Goal: Task Accomplishment & Management: Use online tool/utility

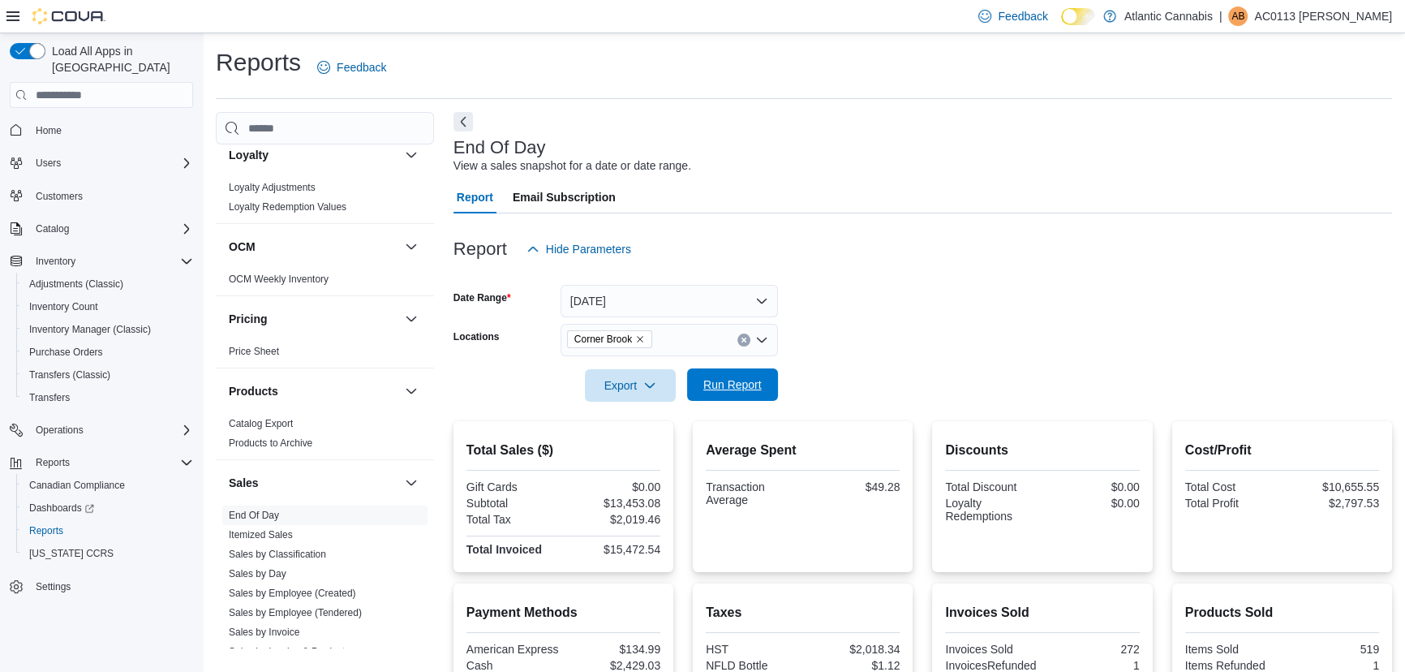
click at [771, 388] on button "Run Report" at bounding box center [732, 384] width 91 height 32
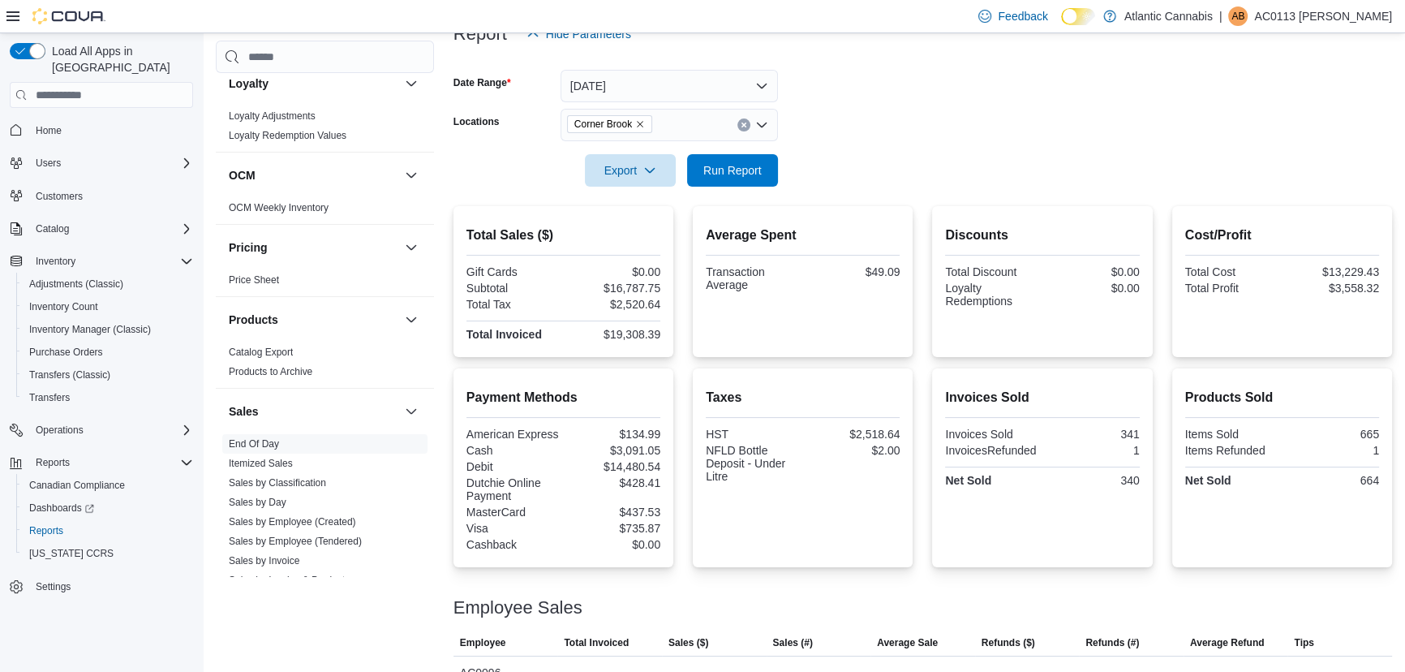
scroll to position [202, 0]
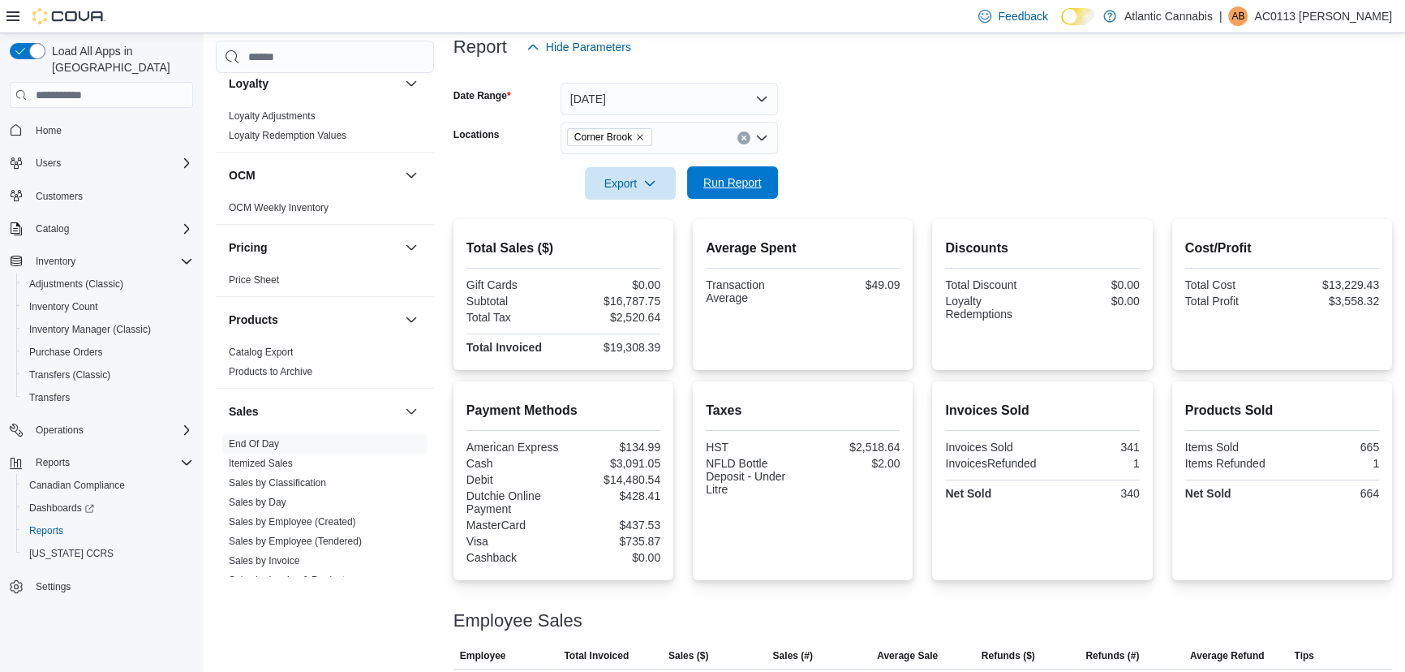
click at [731, 170] on span "Run Report" at bounding box center [732, 182] width 71 height 32
click at [768, 191] on button "Run Report" at bounding box center [732, 182] width 91 height 32
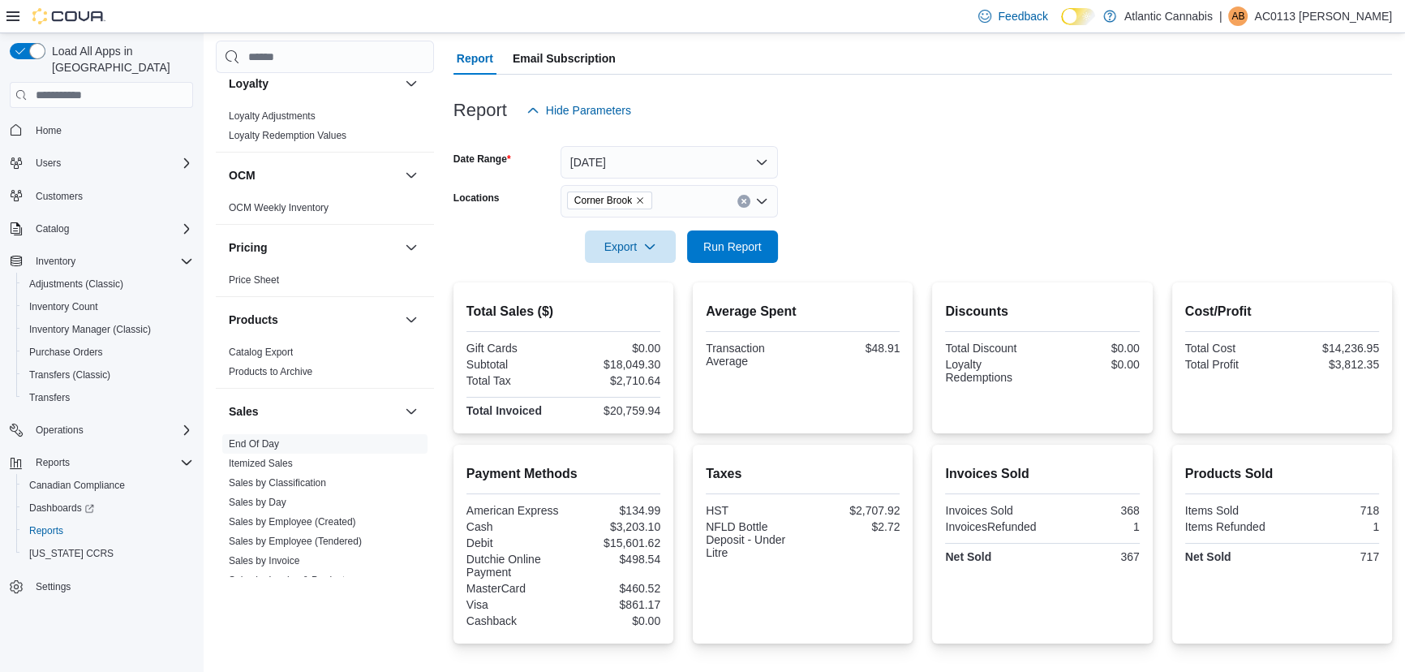
scroll to position [128, 0]
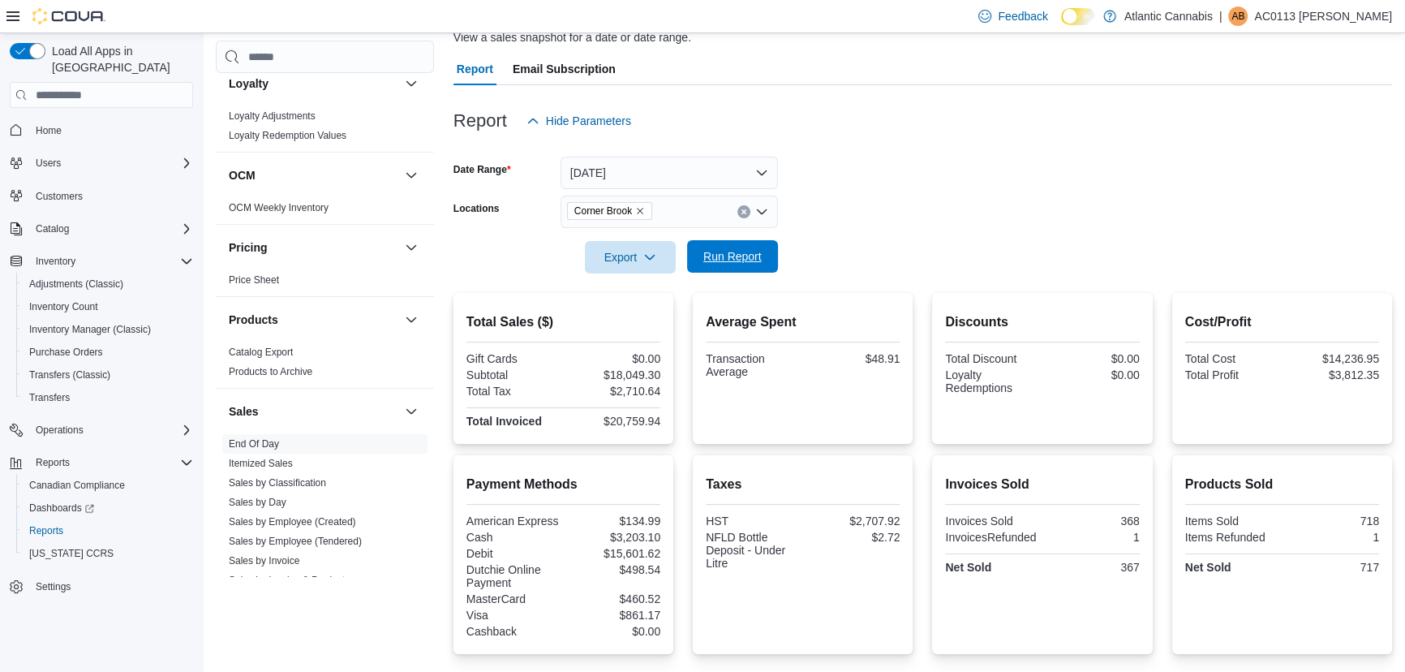
click at [715, 257] on span "Run Report" at bounding box center [732, 256] width 58 height 16
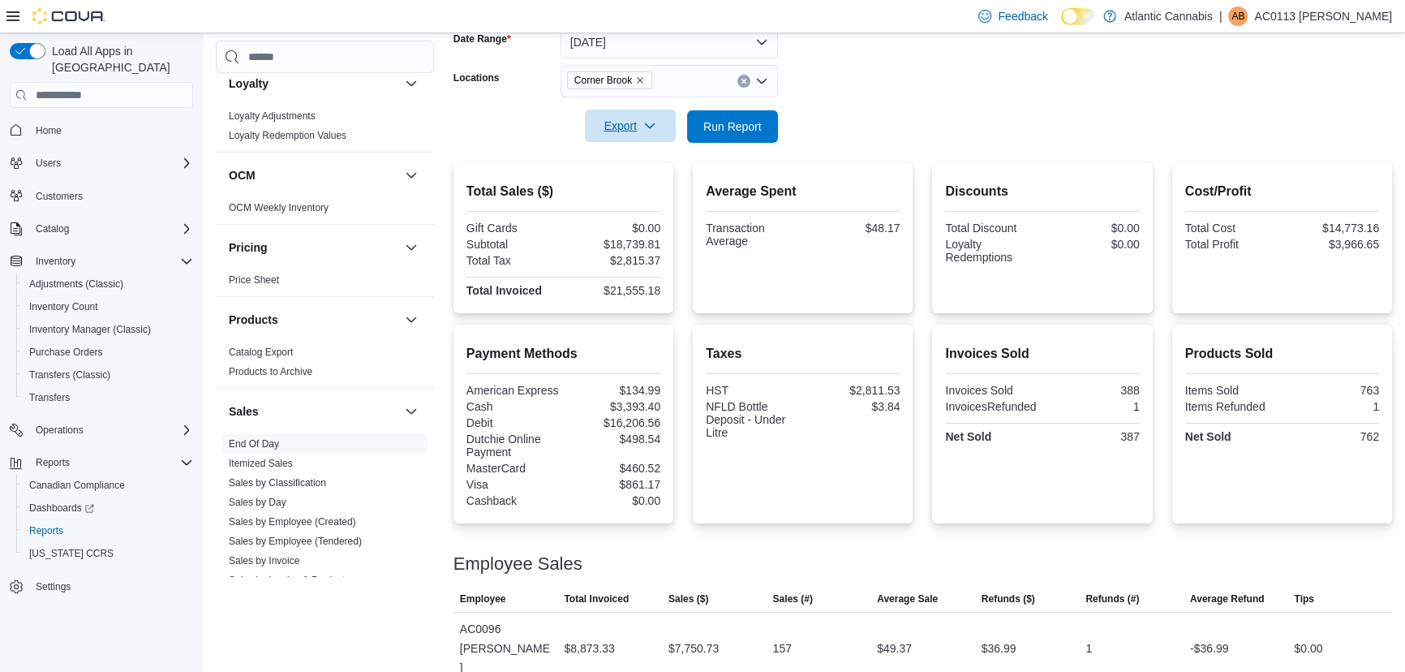
scroll to position [202, 0]
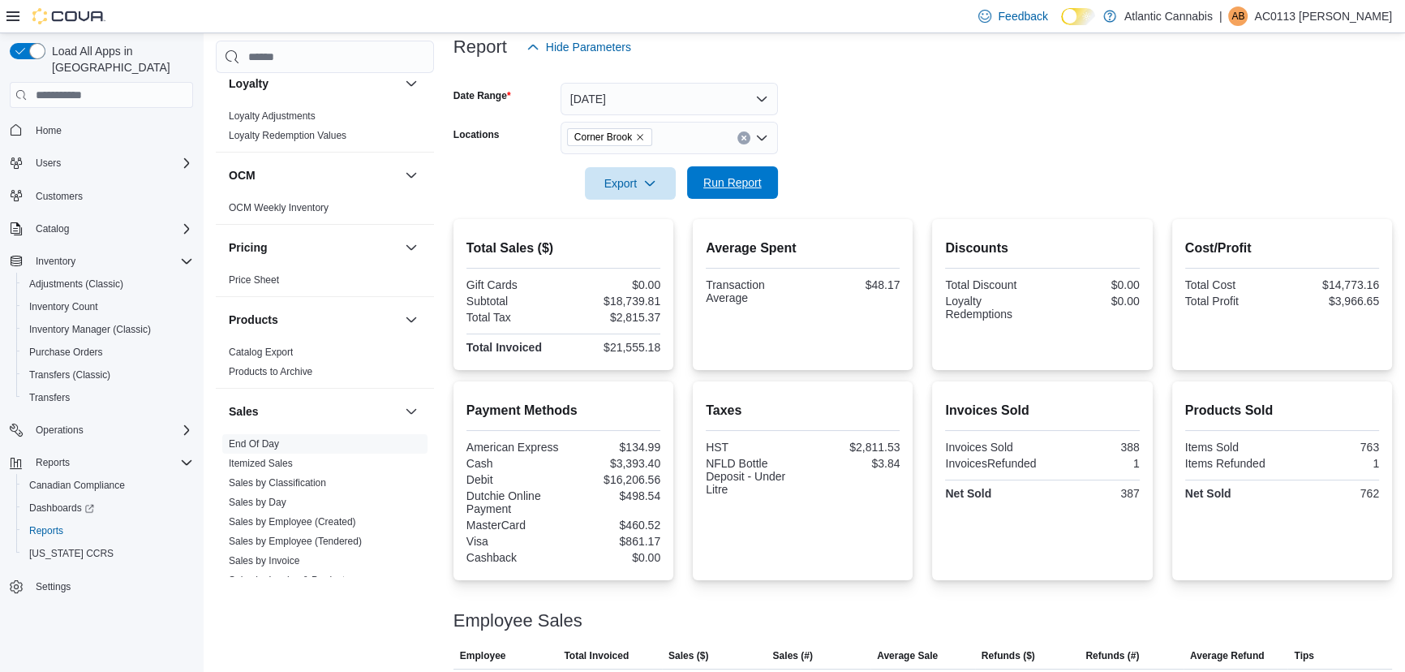
click at [732, 185] on span "Run Report" at bounding box center [732, 182] width 58 height 16
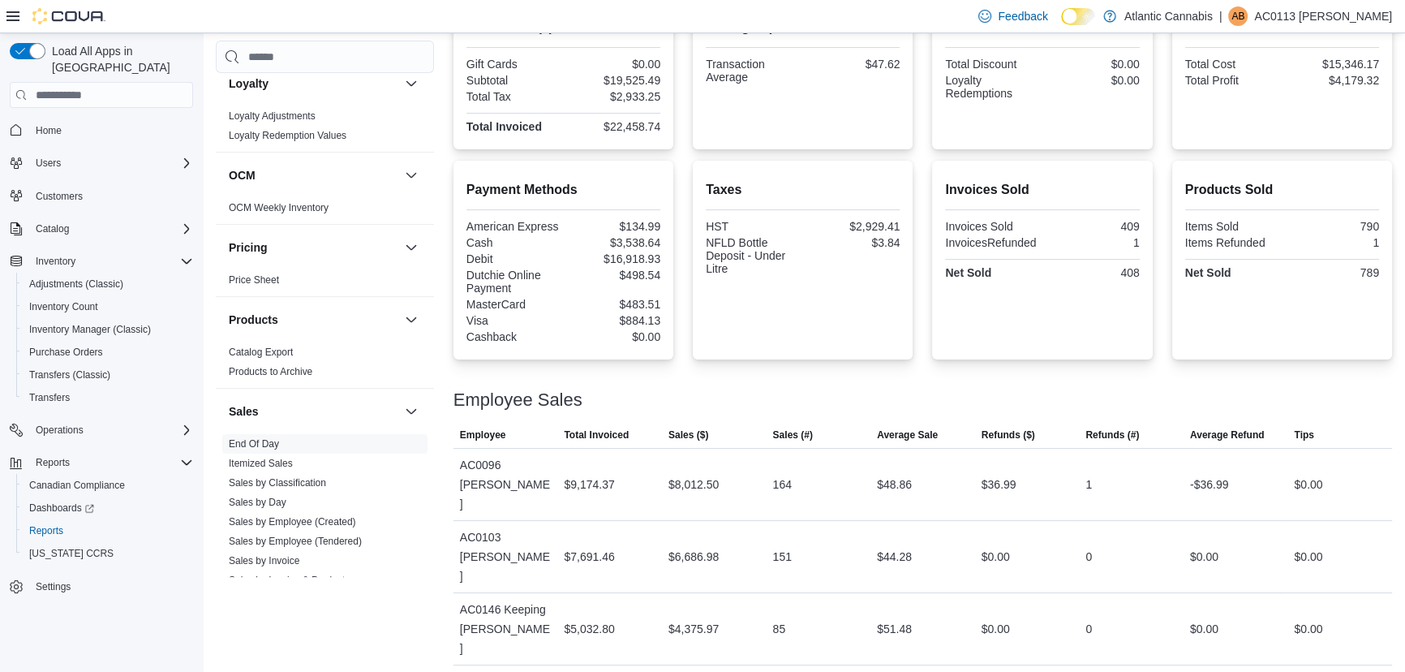
scroll to position [128, 0]
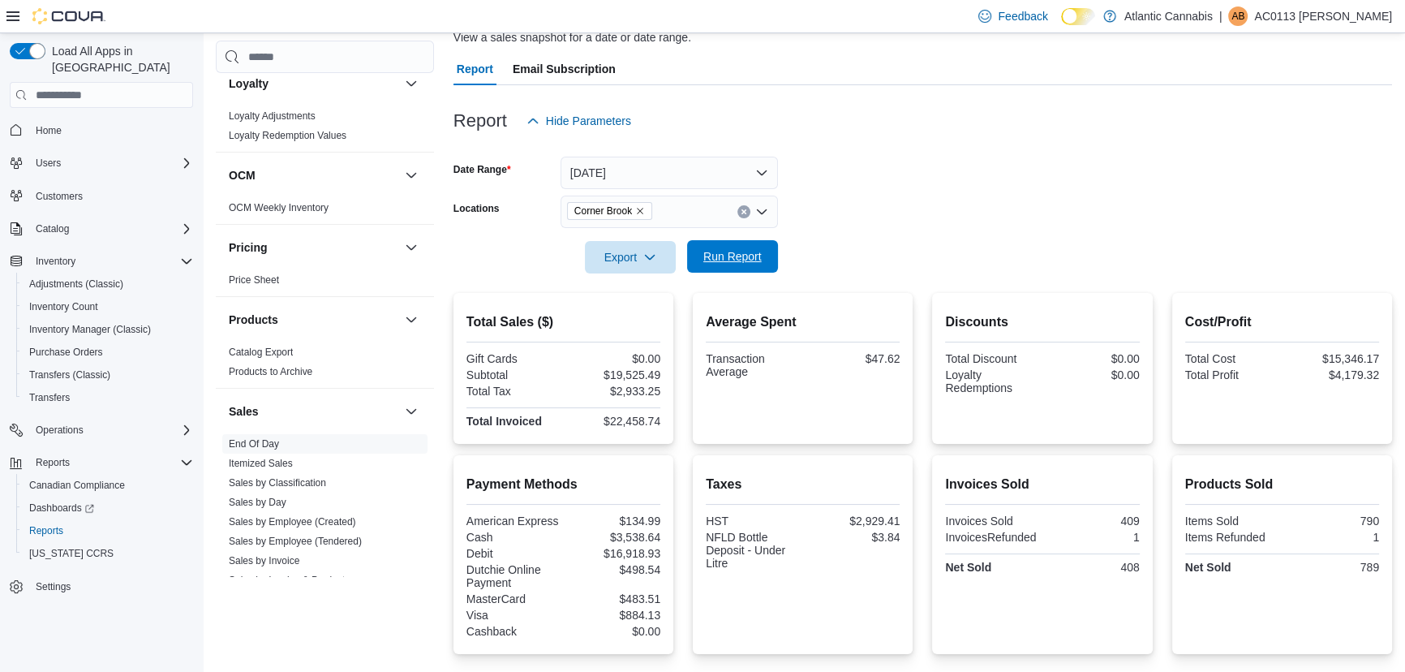
click at [724, 256] on span "Run Report" at bounding box center [732, 256] width 58 height 16
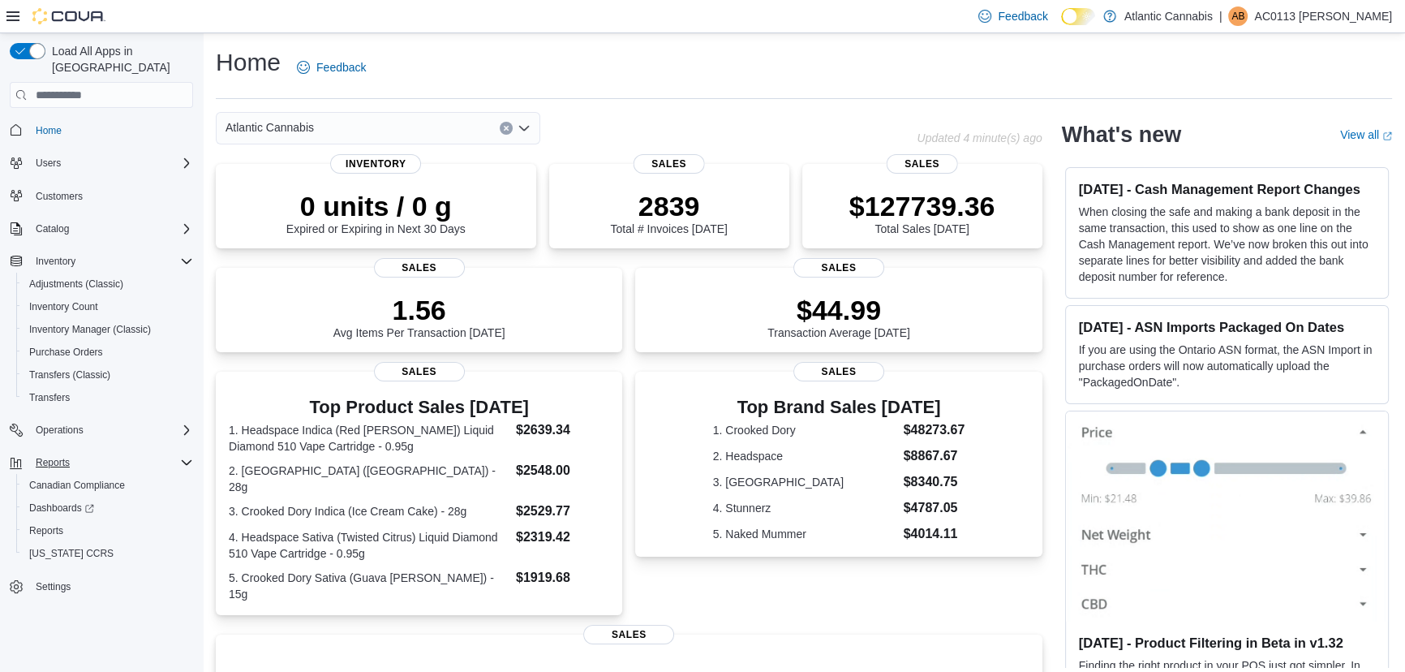
click at [78, 453] on div "Reports" at bounding box center [111, 462] width 164 height 19
click at [88, 453] on div "Reports" at bounding box center [111, 462] width 164 height 19
click at [59, 521] on span "Reports" at bounding box center [46, 530] width 34 height 19
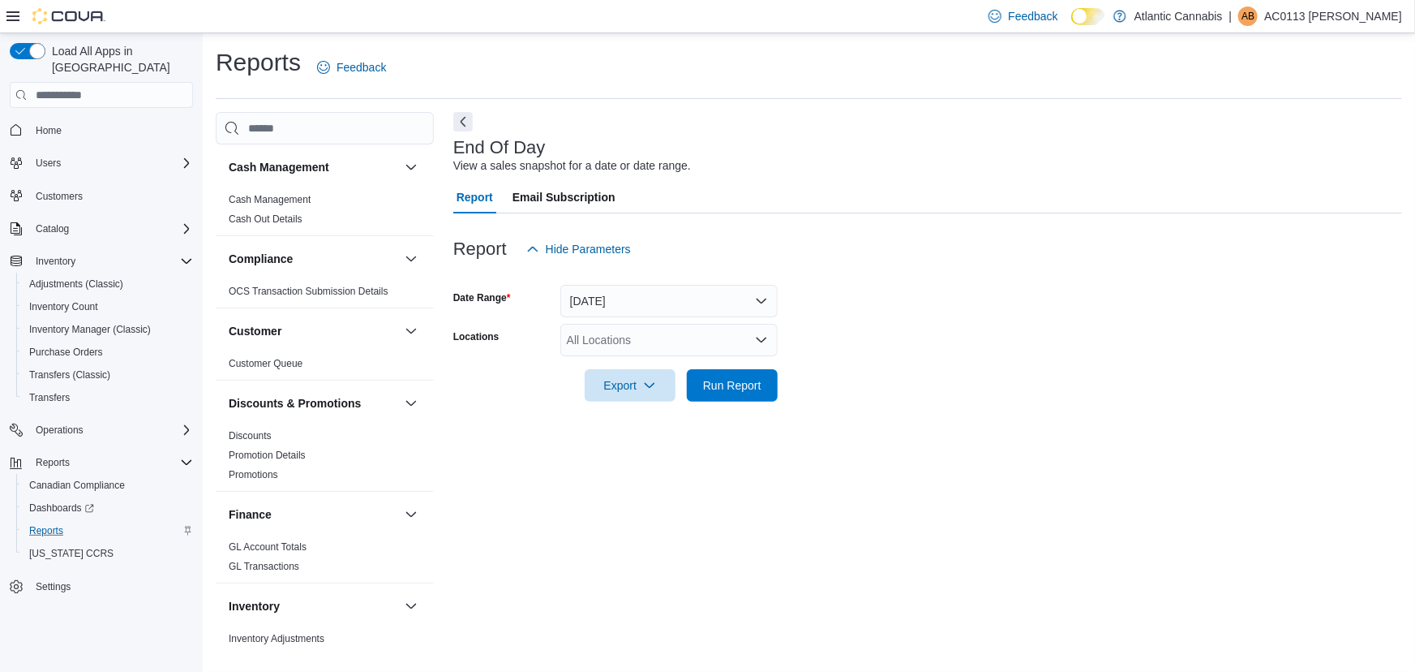
click at [697, 352] on div "All Locations" at bounding box center [668, 340] width 217 height 32
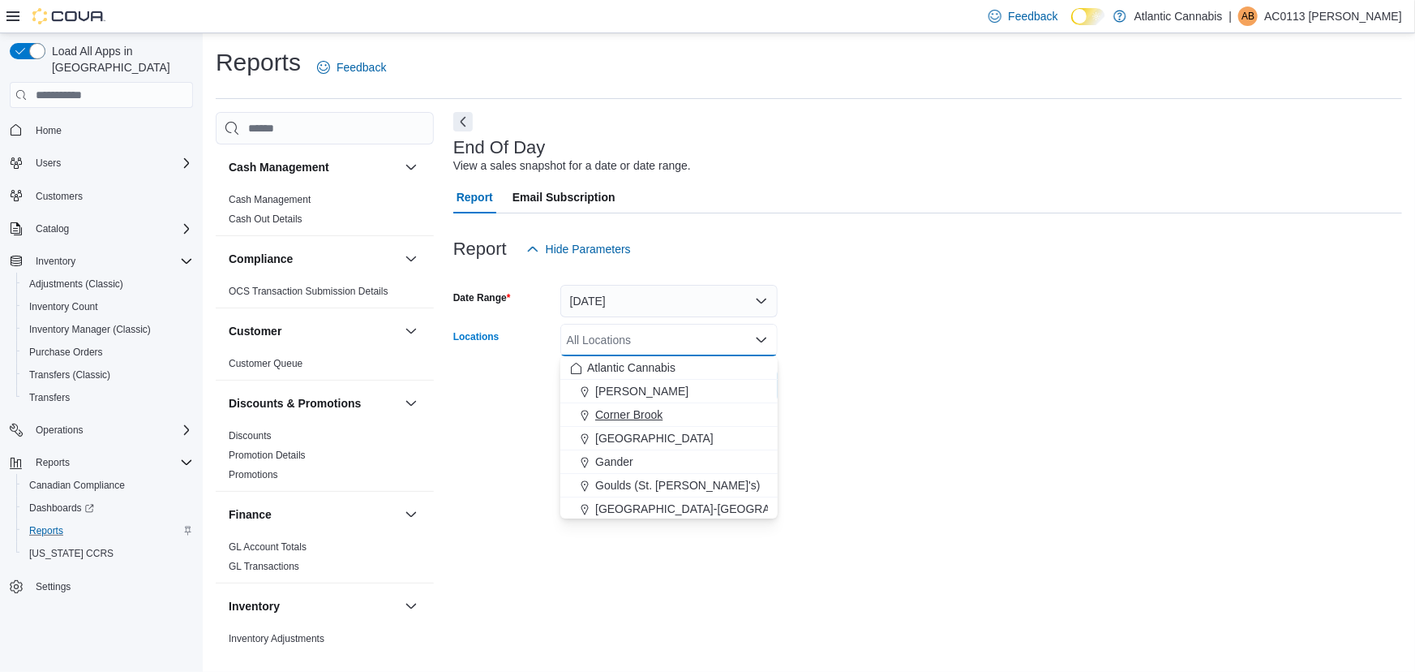
drag, startPoint x: 673, startPoint y: 419, endPoint x: 778, endPoint y: 401, distance: 106.3
click at [673, 420] on div "Corner Brook" at bounding box center [669, 414] width 198 height 16
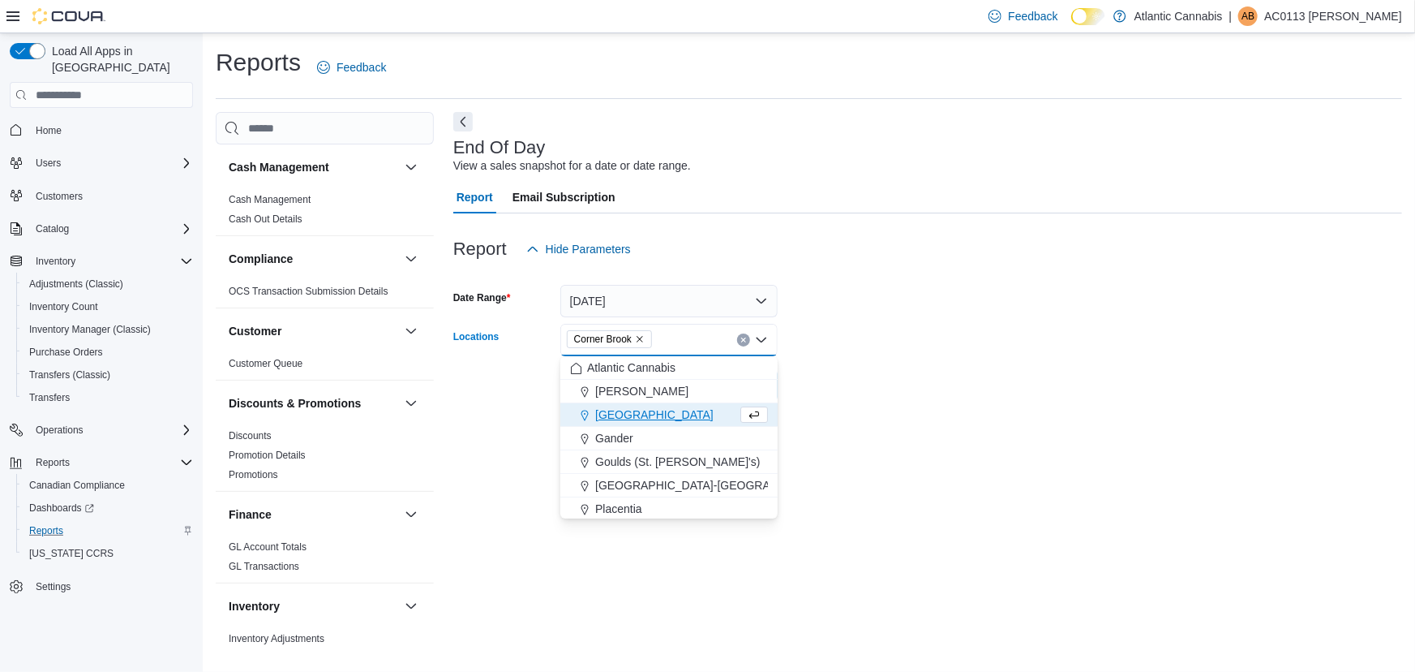
click at [938, 383] on form "Date Range [DATE] Locations [GEOGRAPHIC_DATA] Combo box. Selected. [GEOGRAPHIC_…" at bounding box center [927, 333] width 949 height 136
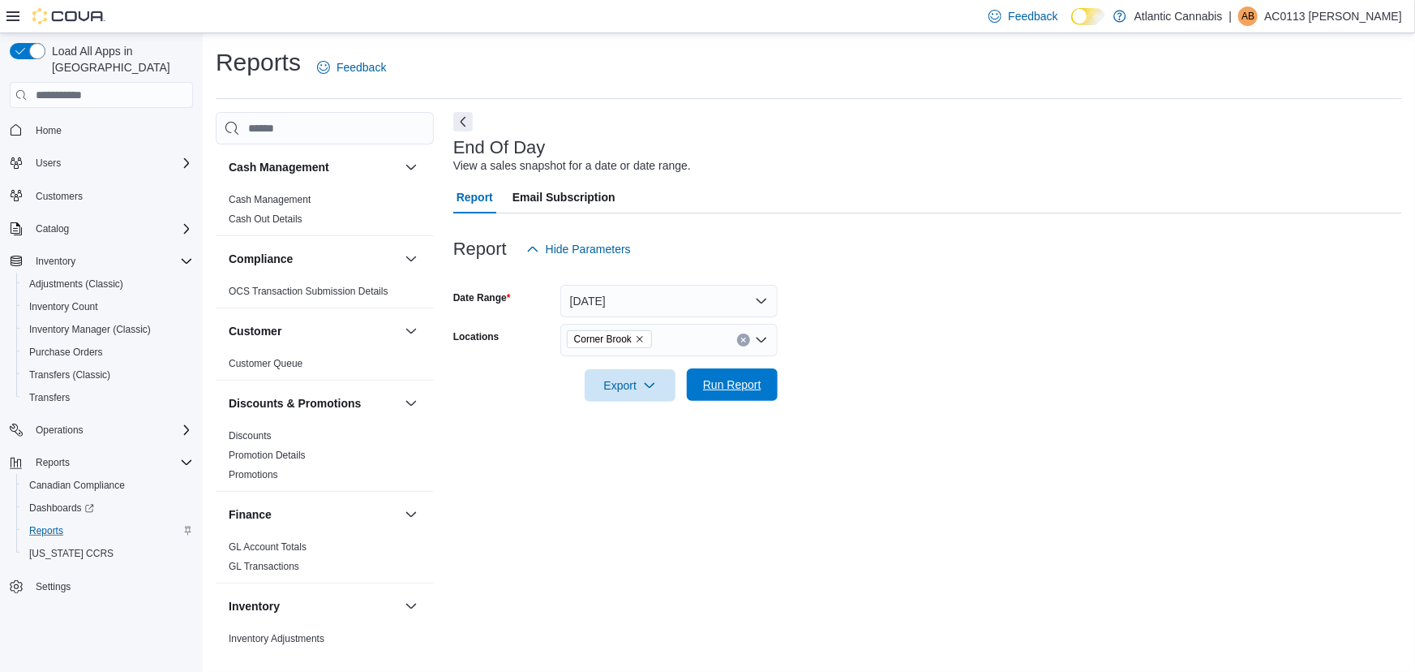
click at [777, 381] on button "Run Report" at bounding box center [732, 384] width 91 height 32
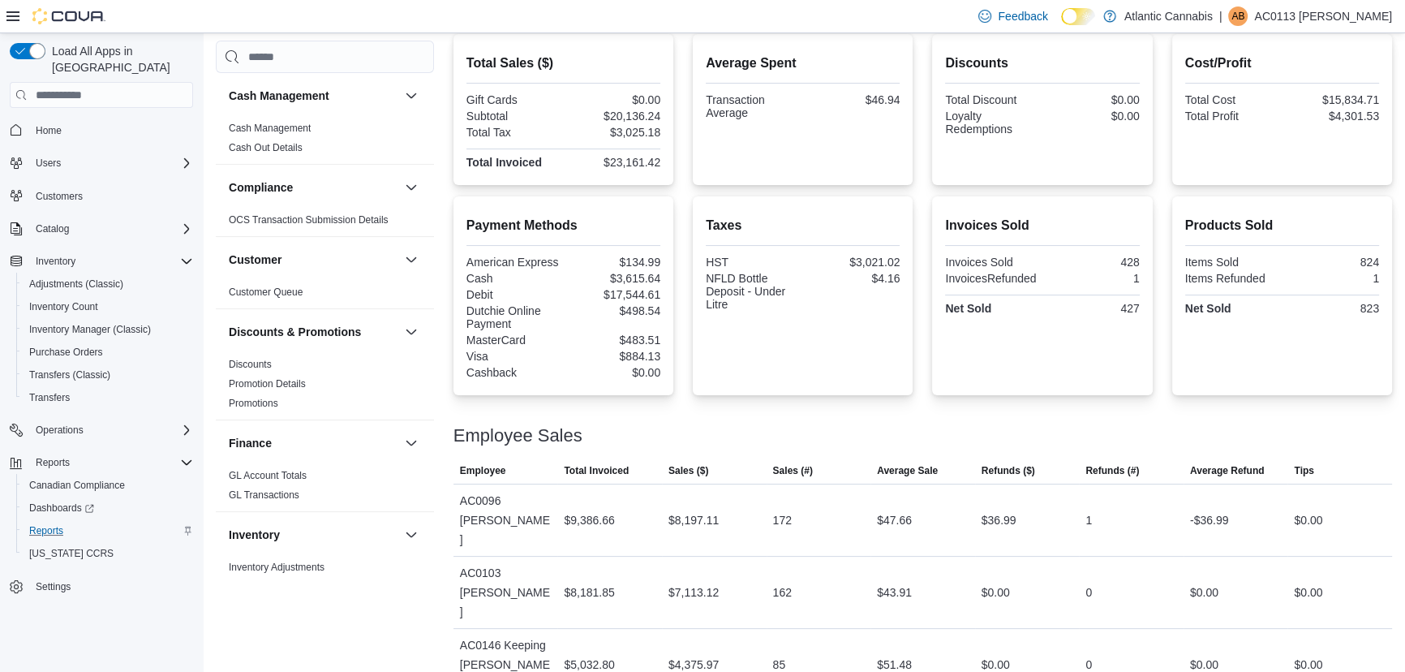
scroll to position [423, 0]
